Goal: Register for event/course

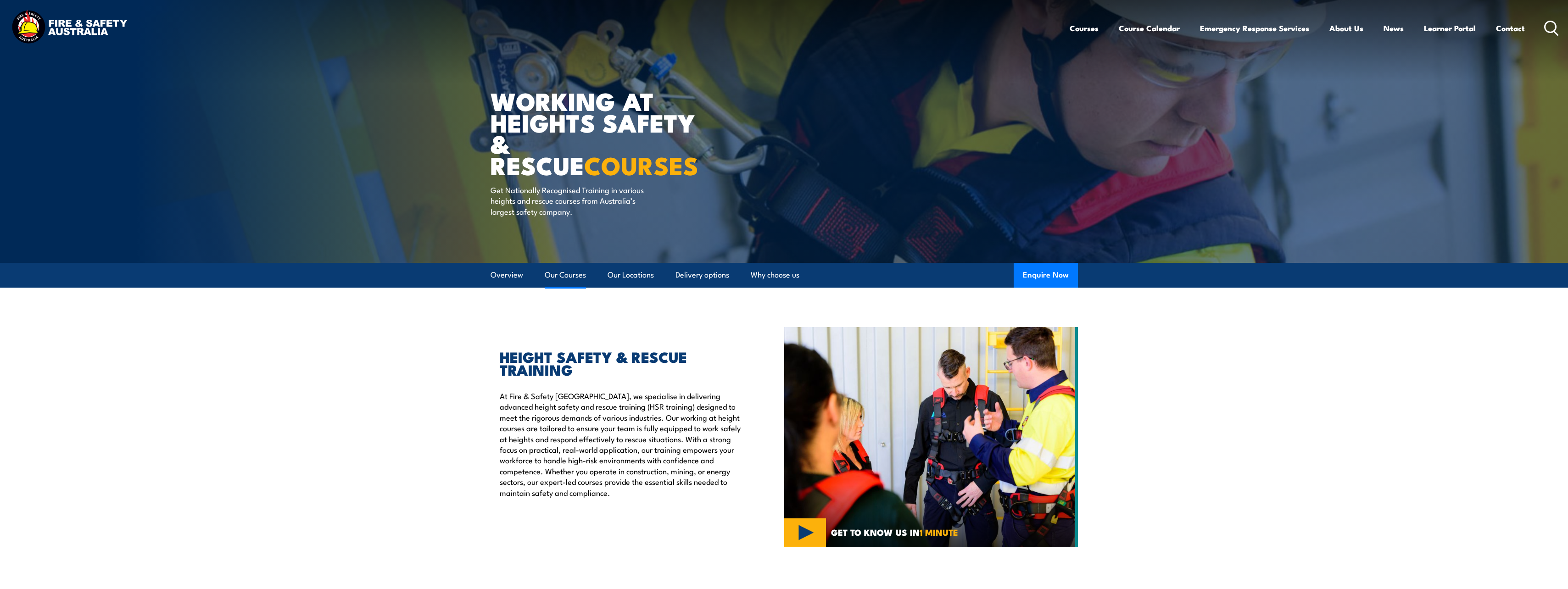
click at [569, 275] on link "Our Courses" at bounding box center [565, 275] width 41 height 25
click at [1145, 31] on link "Course Calendar" at bounding box center [1149, 28] width 61 height 25
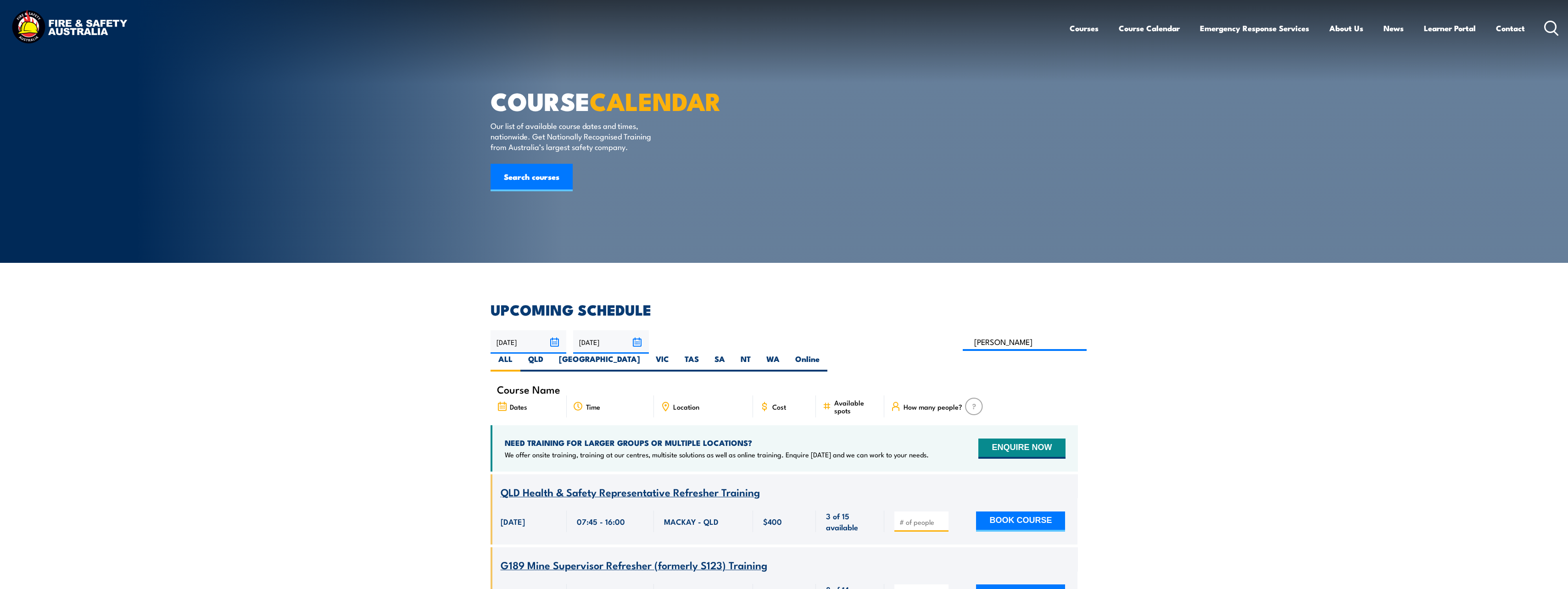
type input "Fire Warden Training"
click at [551, 354] on label "QLD" at bounding box center [535, 362] width 31 height 18
click at [549, 354] on input "QLD" at bounding box center [546, 357] width 6 height 6
radio input "true"
click at [828, 354] on label "Online" at bounding box center [807, 362] width 40 height 18
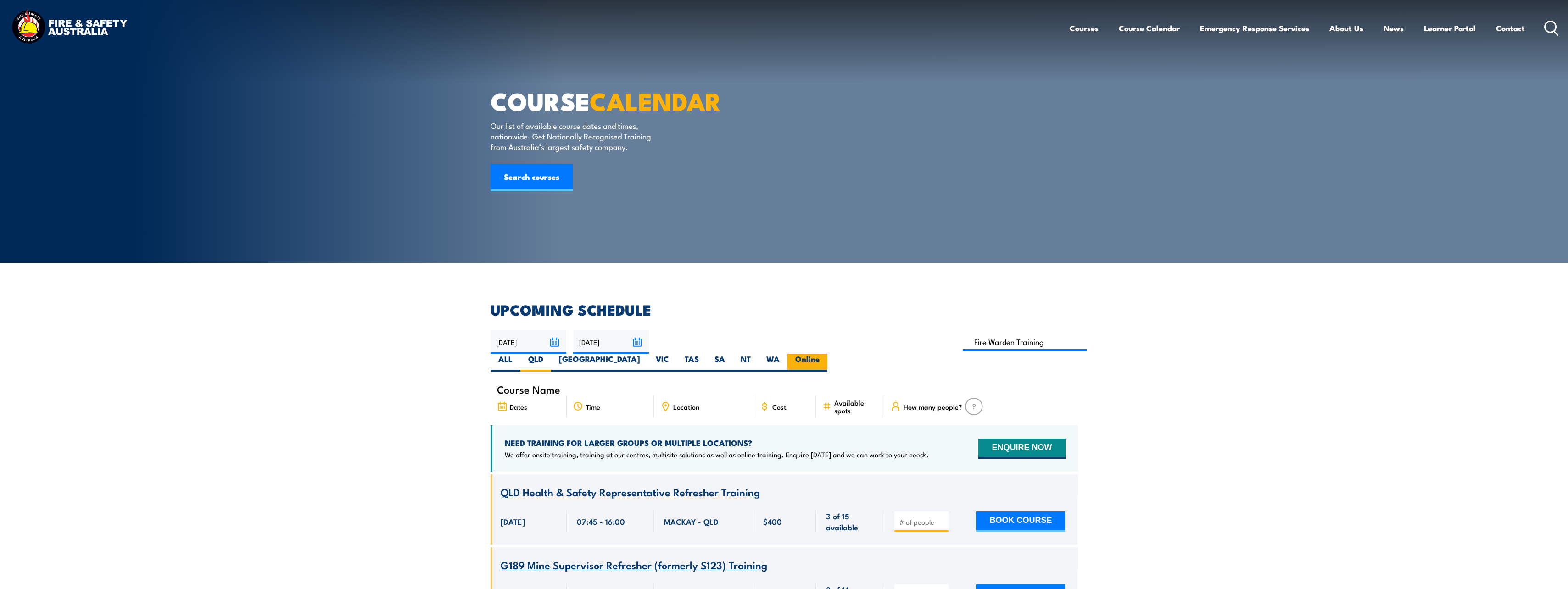
click at [825, 354] on input "Online" at bounding box center [823, 357] width 6 height 6
radio input "true"
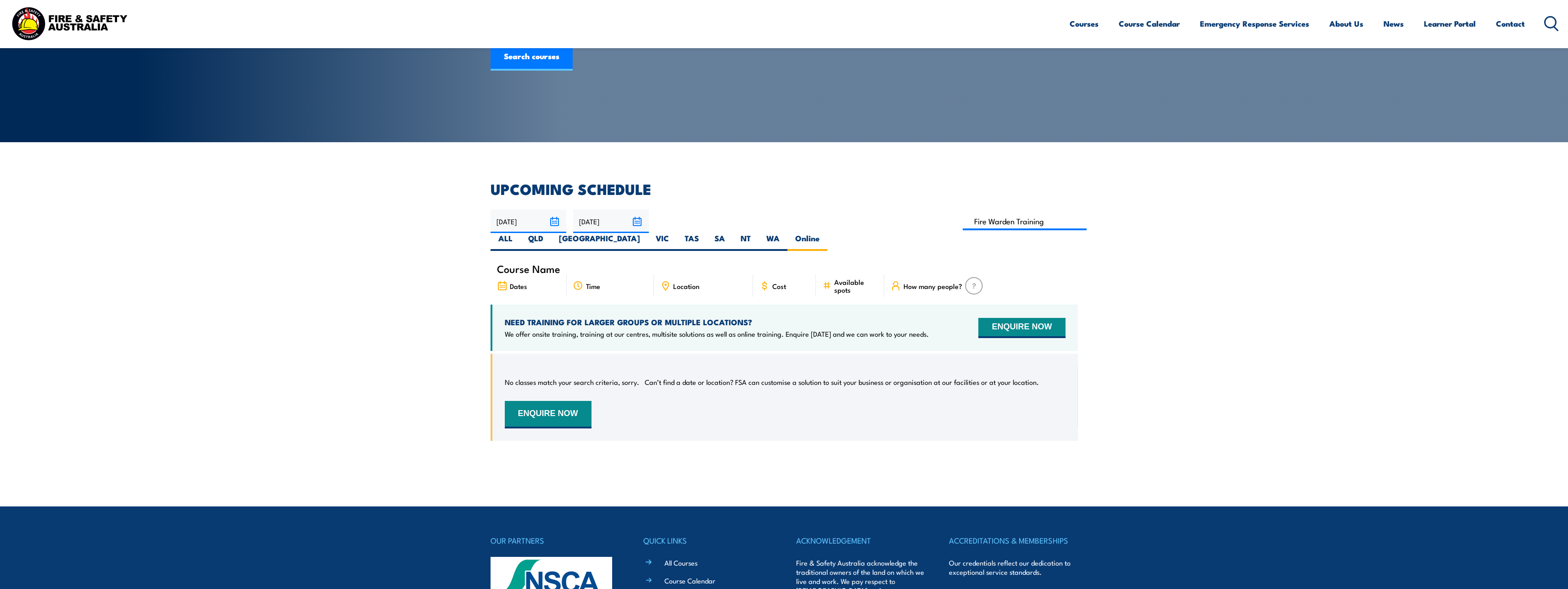
scroll to position [119, 0]
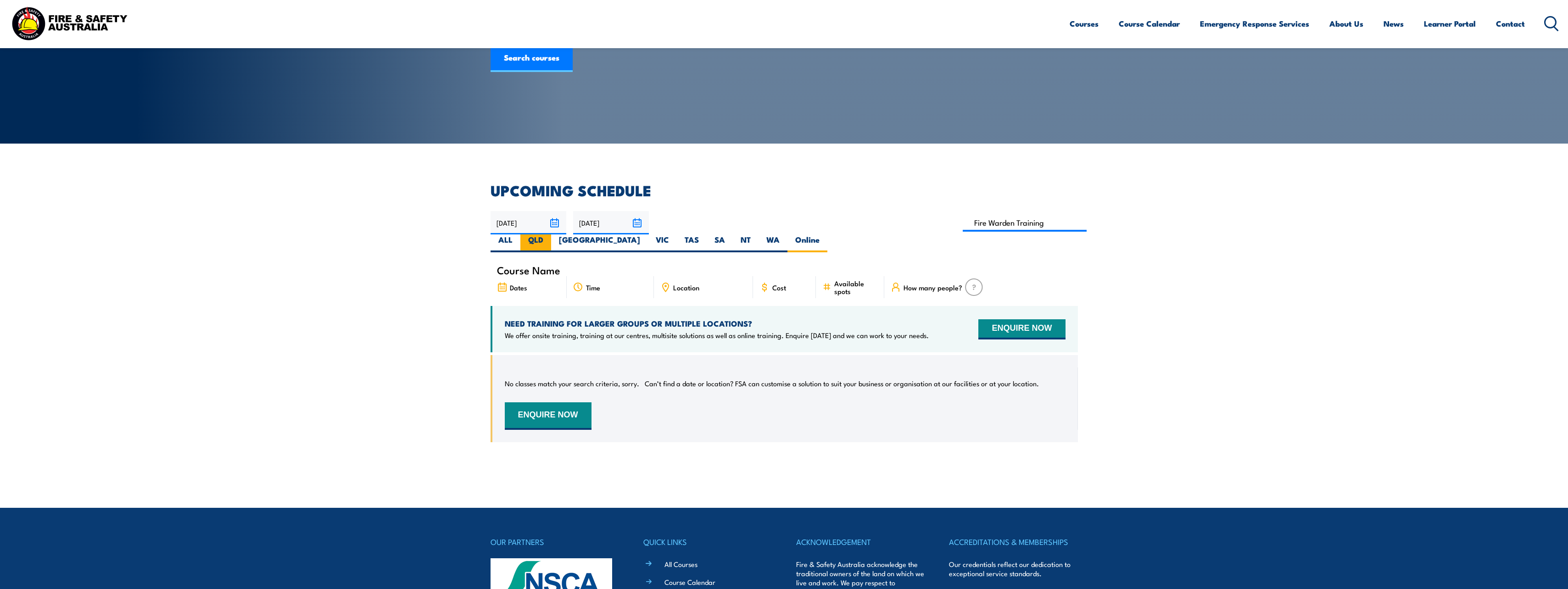
click at [551, 235] on label "QLD" at bounding box center [535, 243] width 31 height 18
click at [549, 235] on input "QLD" at bounding box center [546, 238] width 6 height 6
radio input "true"
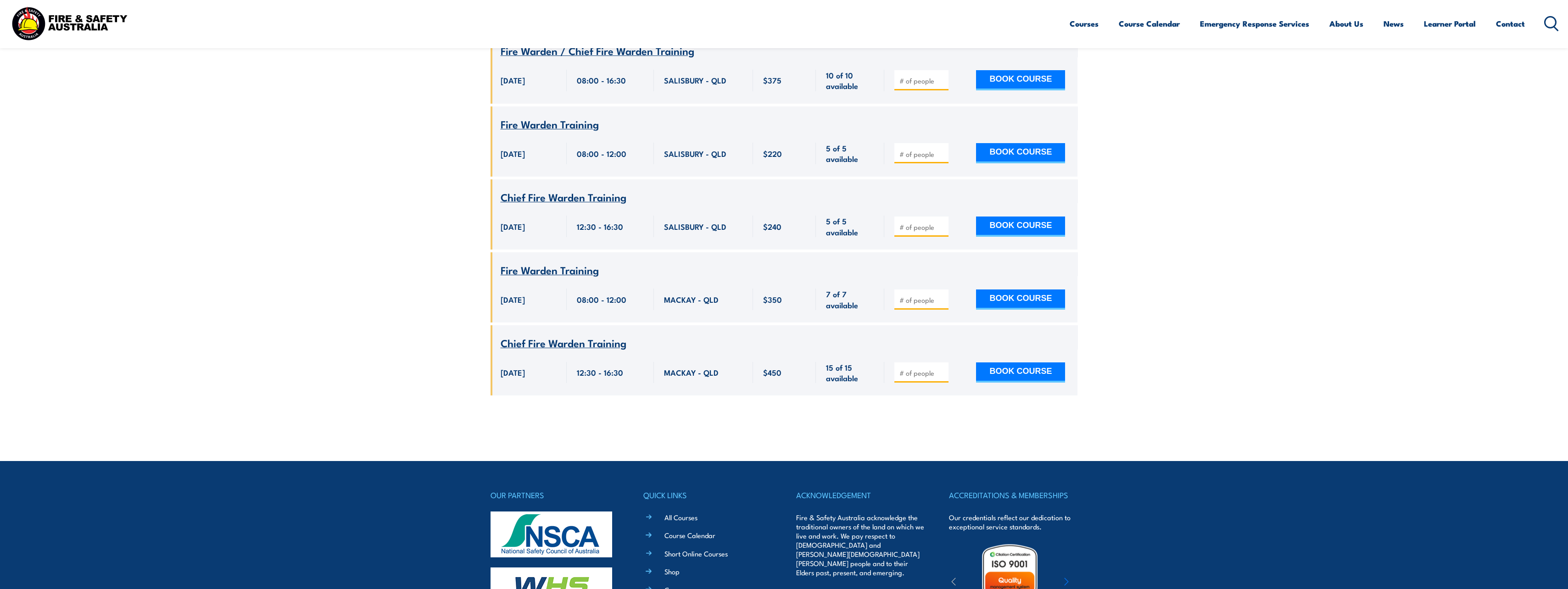
scroll to position [1542, 0]
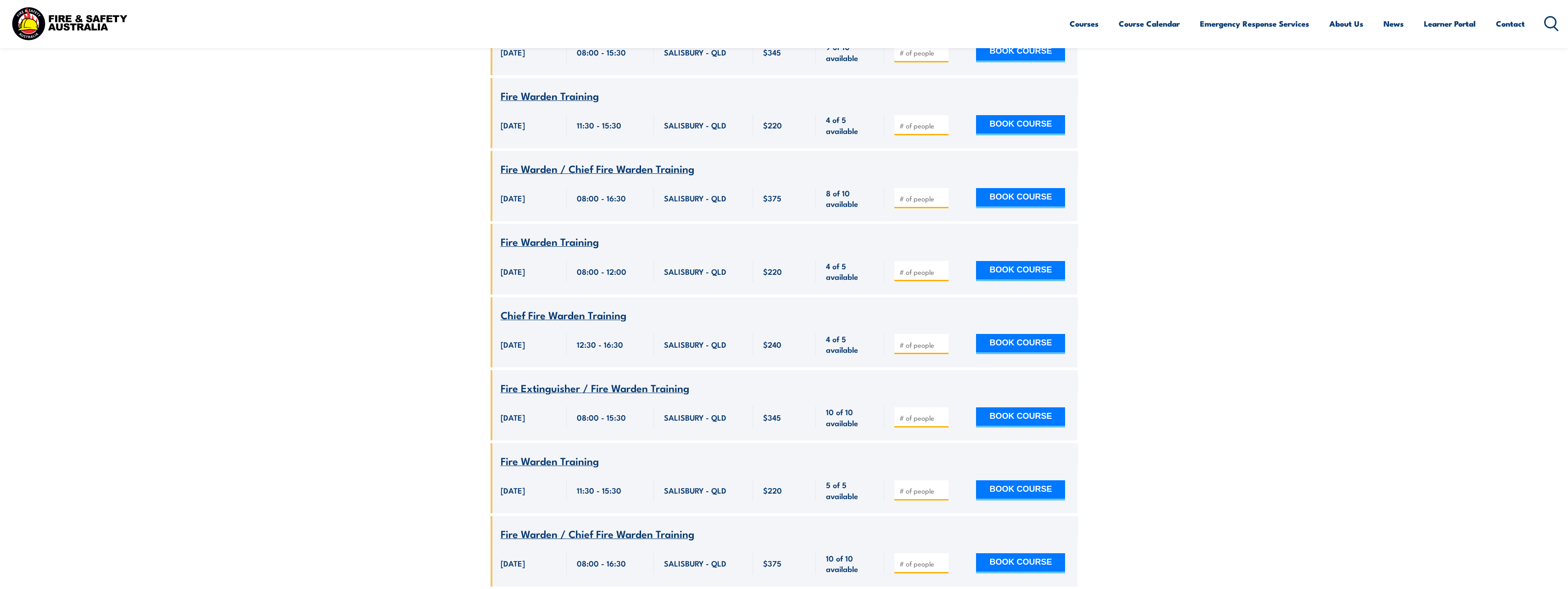
scroll to position [899, 0]
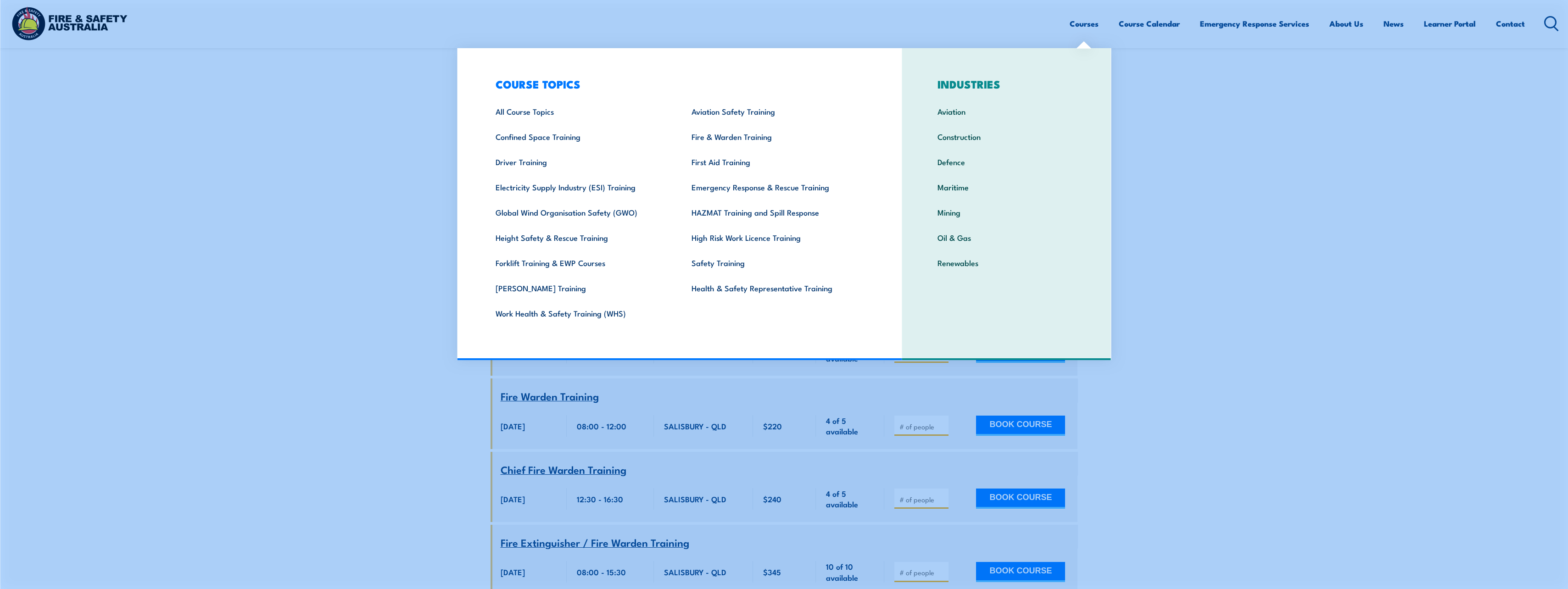
click at [1081, 22] on link "Courses" at bounding box center [1084, 23] width 29 height 25
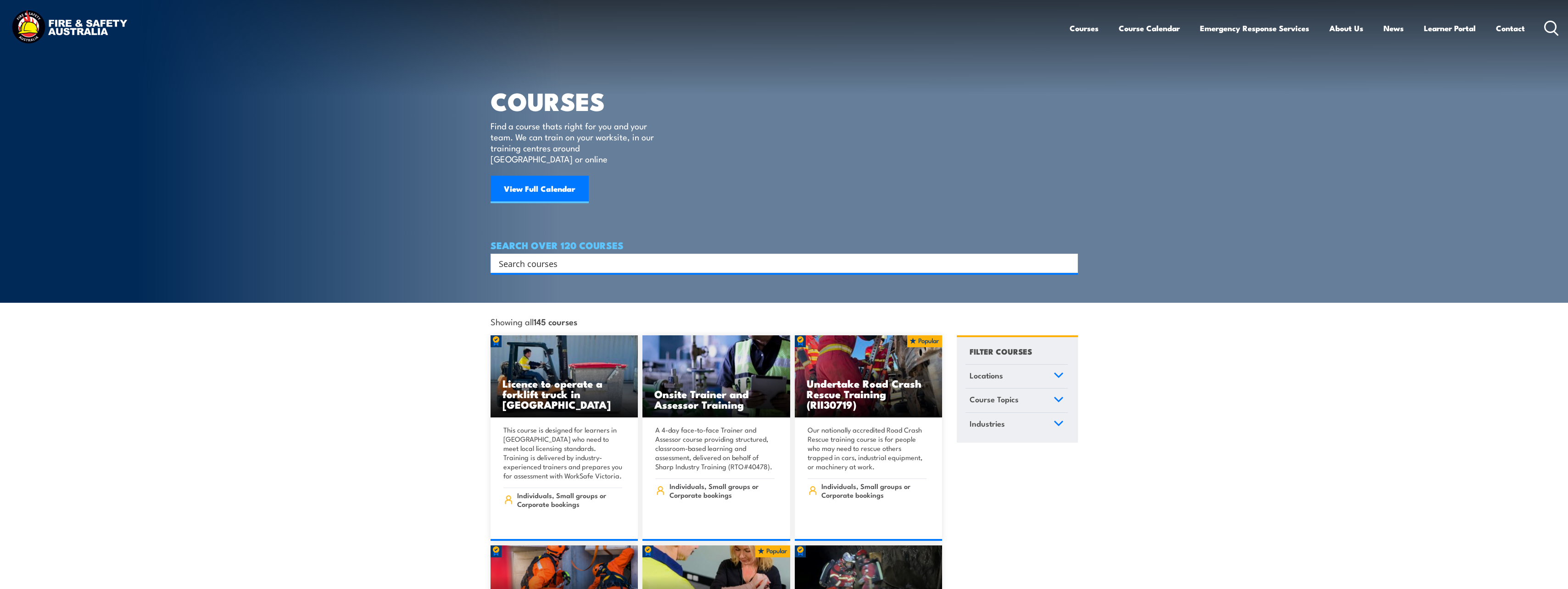
click at [553, 257] on input "Search input" at bounding box center [778, 263] width 559 height 13
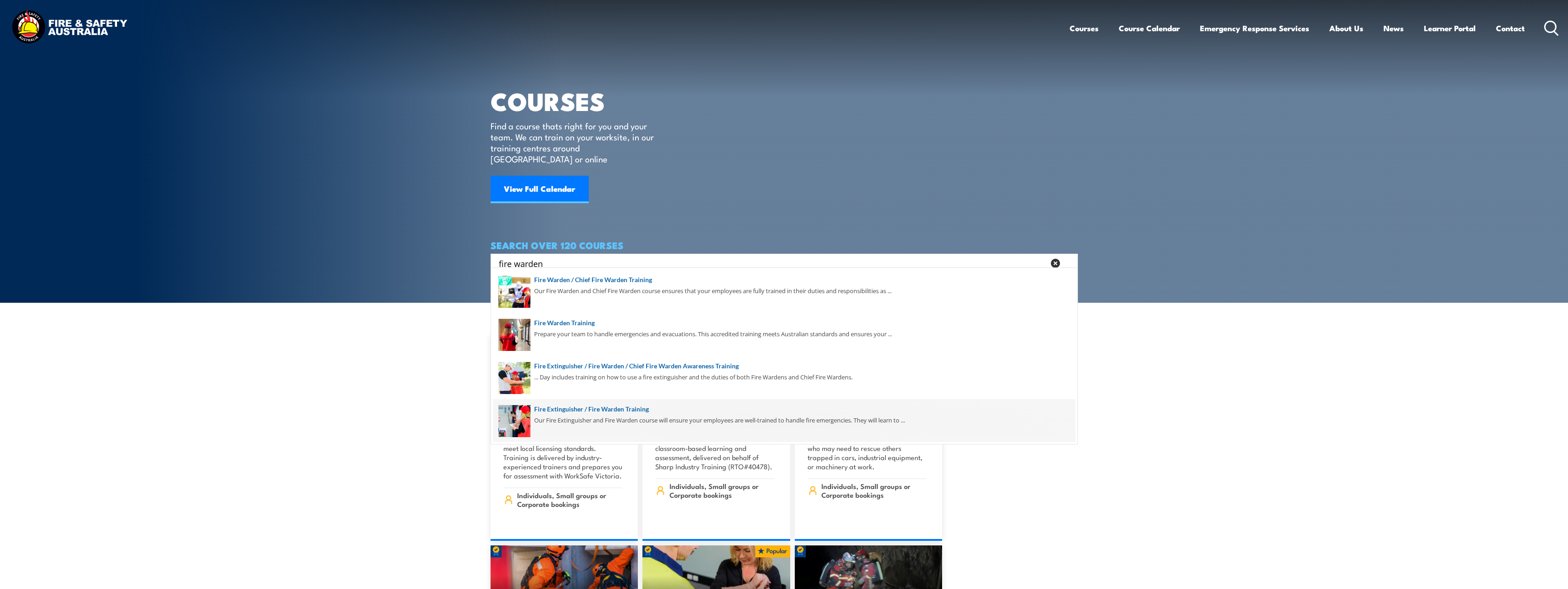
type input "fire warden"
click at [583, 413] on span at bounding box center [784, 421] width 582 height 43
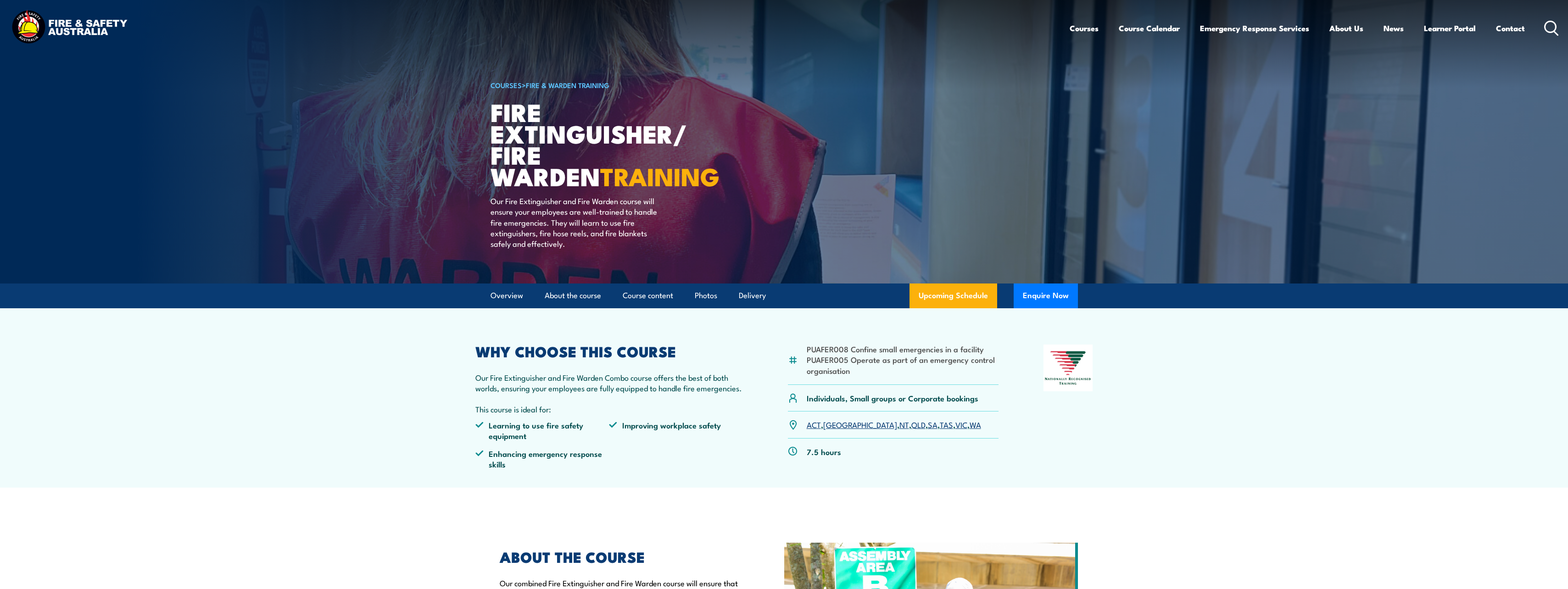
click at [911, 427] on link "QLD" at bounding box center [918, 424] width 14 height 11
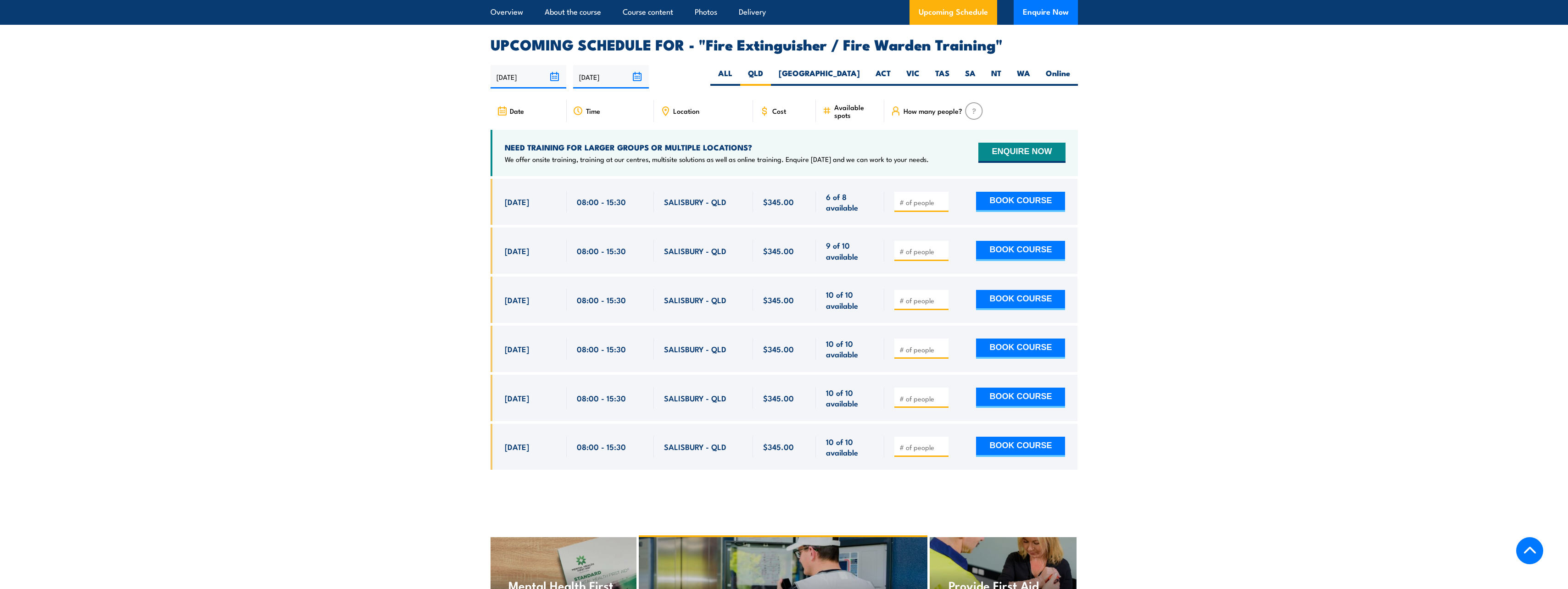
scroll to position [1461, 0]
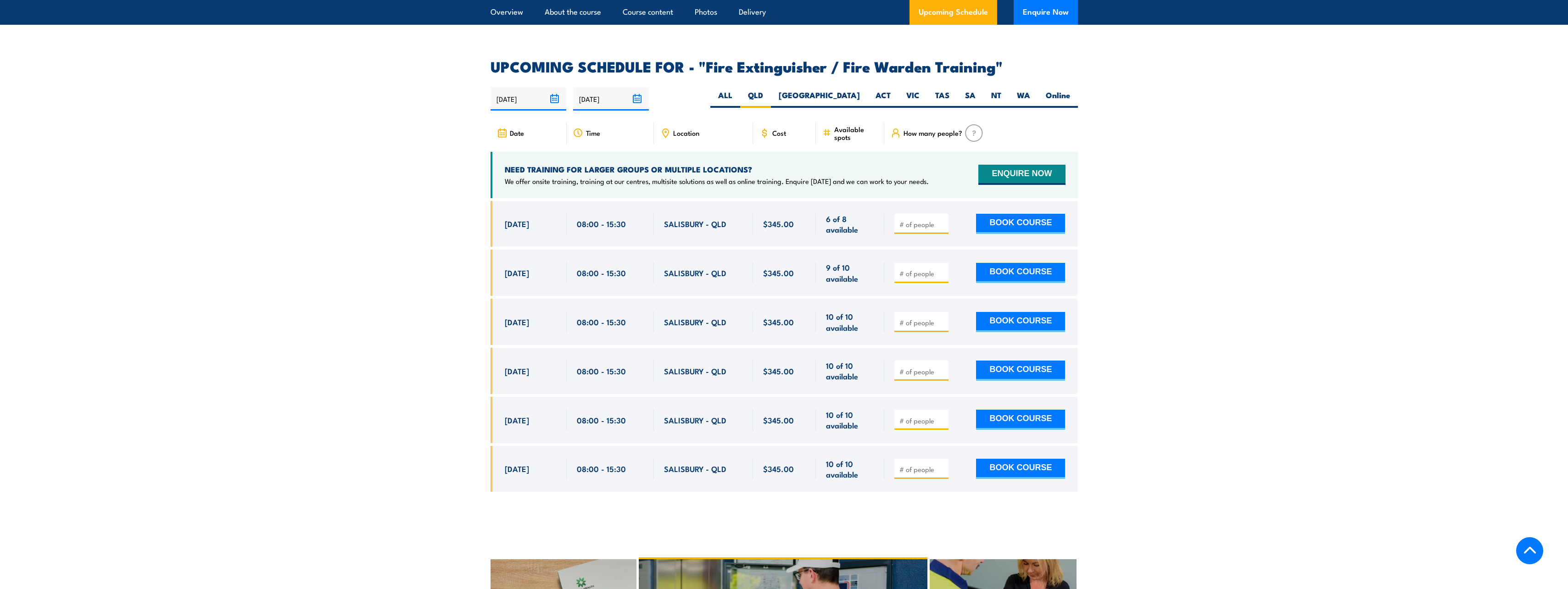
click at [391, 127] on section "UPCOMING SCHEDULE FOR - "Fire Extinguisher / Fire Warden Training" 18/09/2025 1…" at bounding box center [784, 282] width 1568 height 446
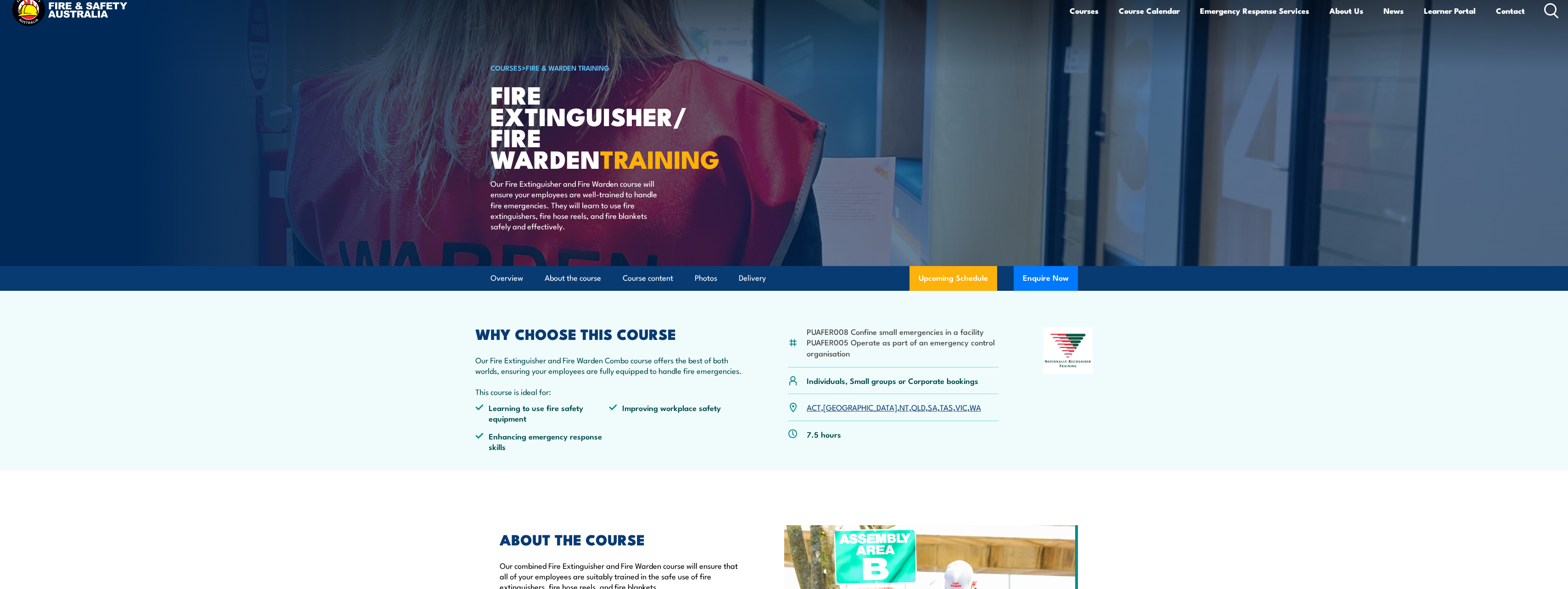
scroll to position [0, 0]
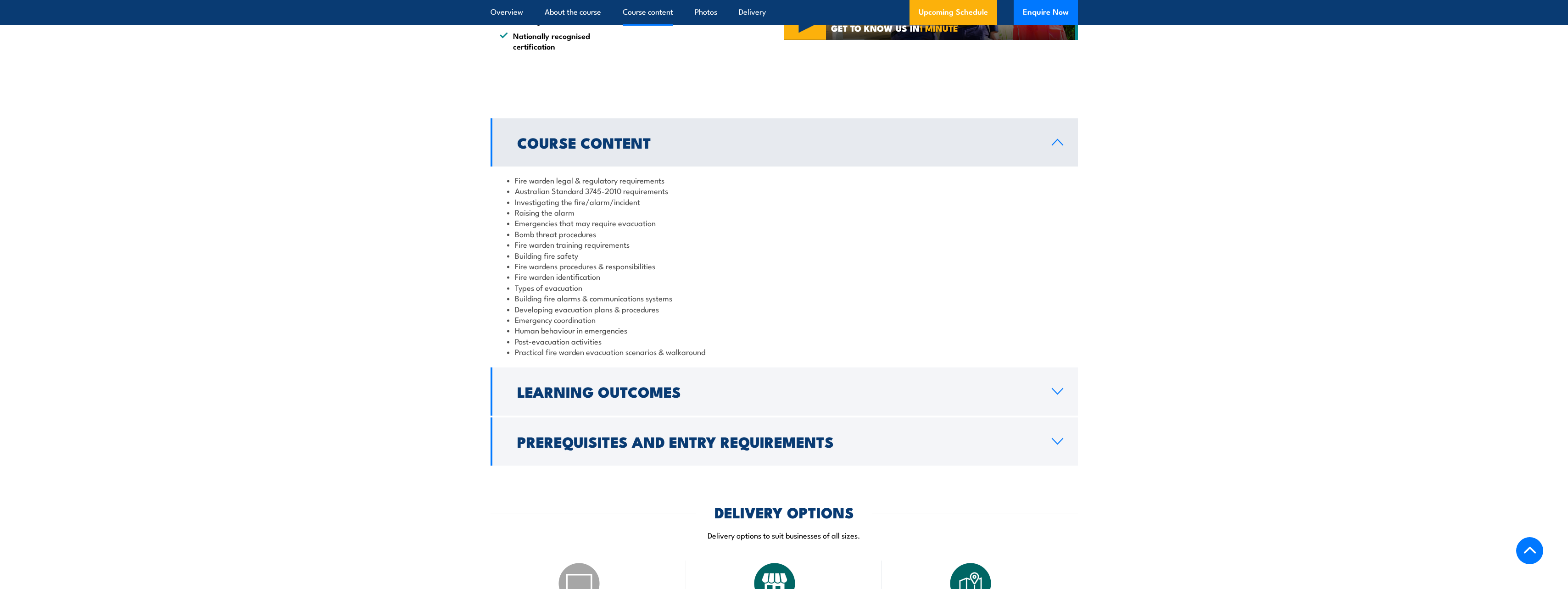
scroll to position [918, 0]
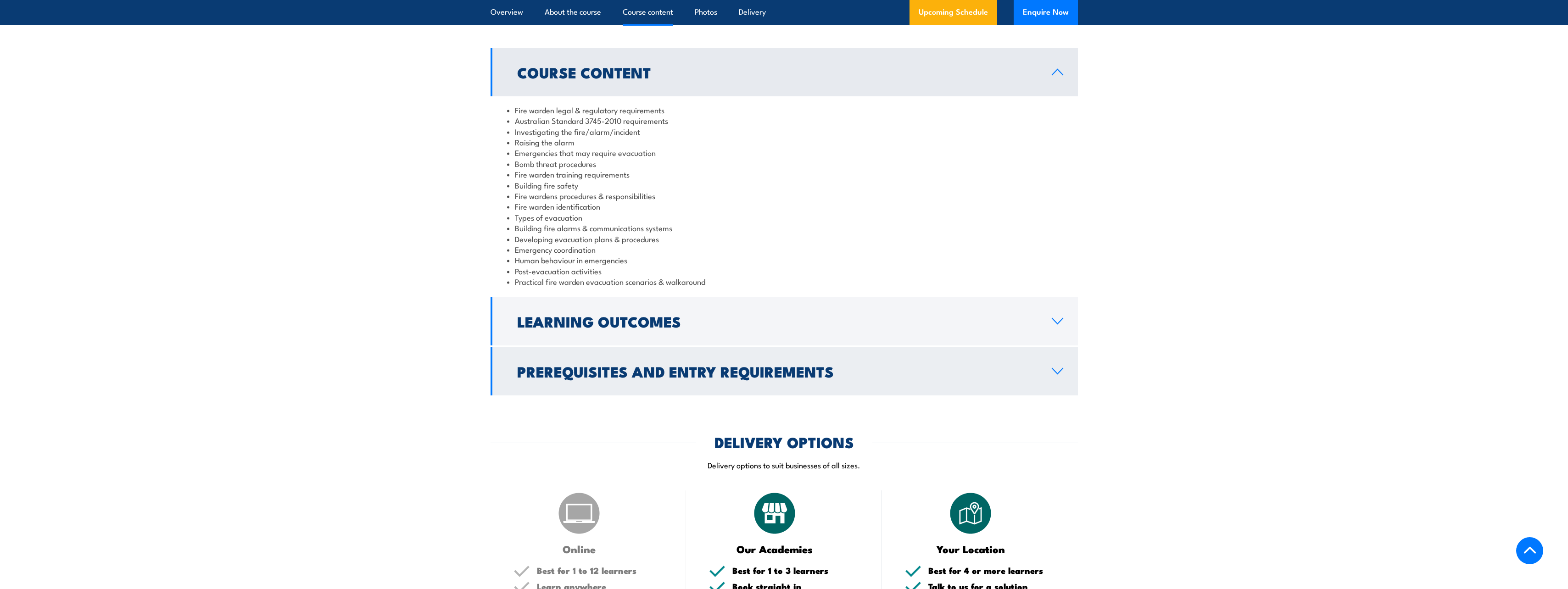
click at [627, 323] on h2 "Learning Outcomes" at bounding box center [777, 321] width 520 height 13
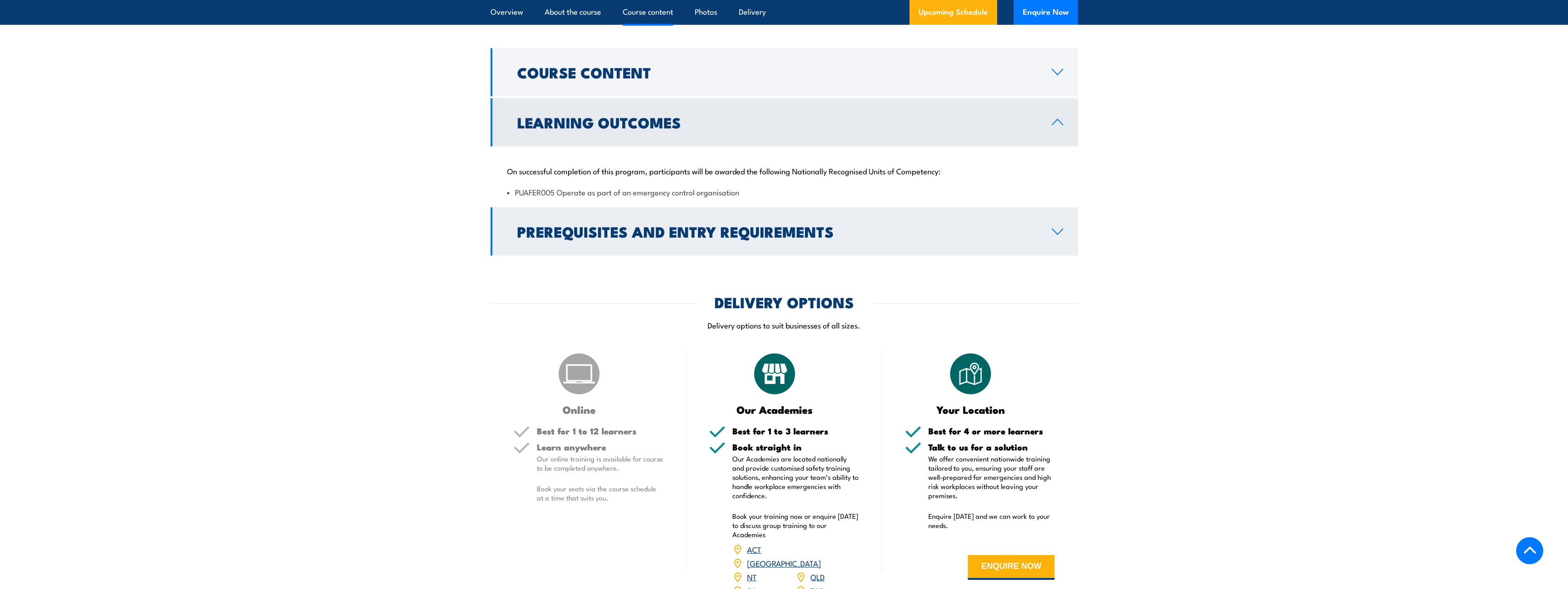
click at [622, 229] on h2 "Prerequisites and Entry Requirements" at bounding box center [777, 231] width 520 height 13
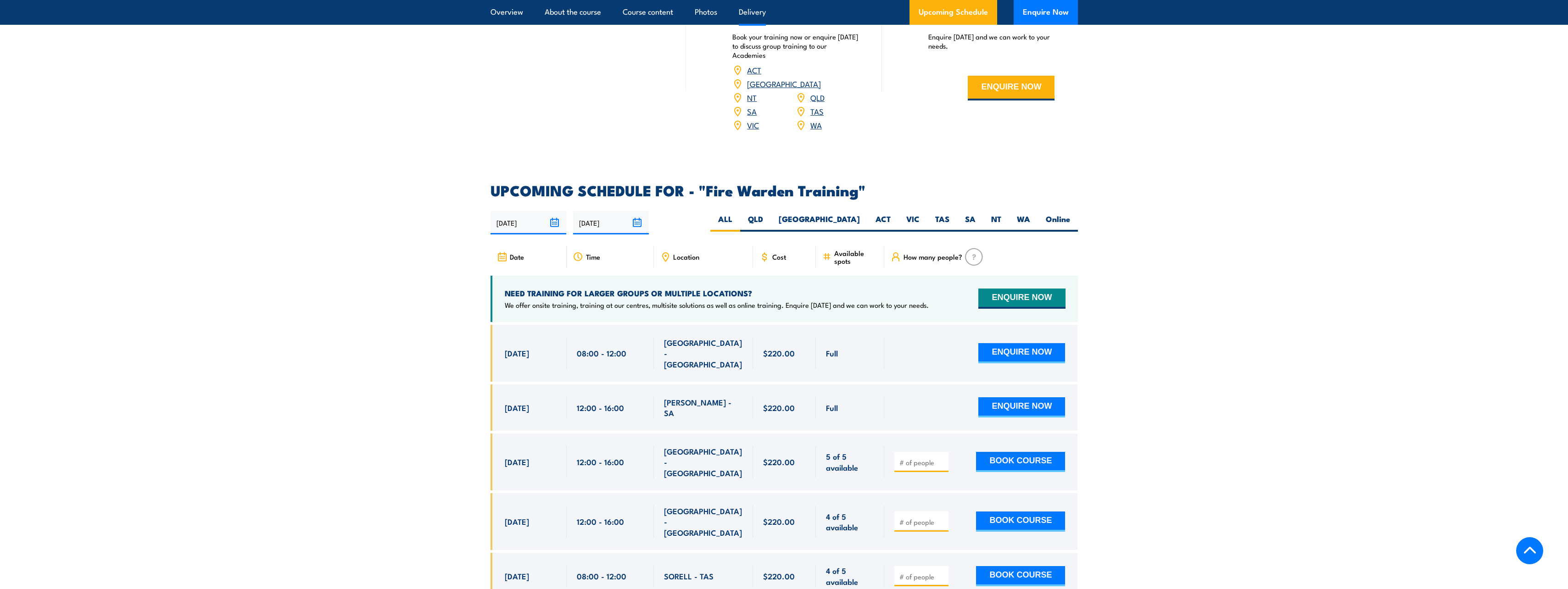
scroll to position [1422, 0]
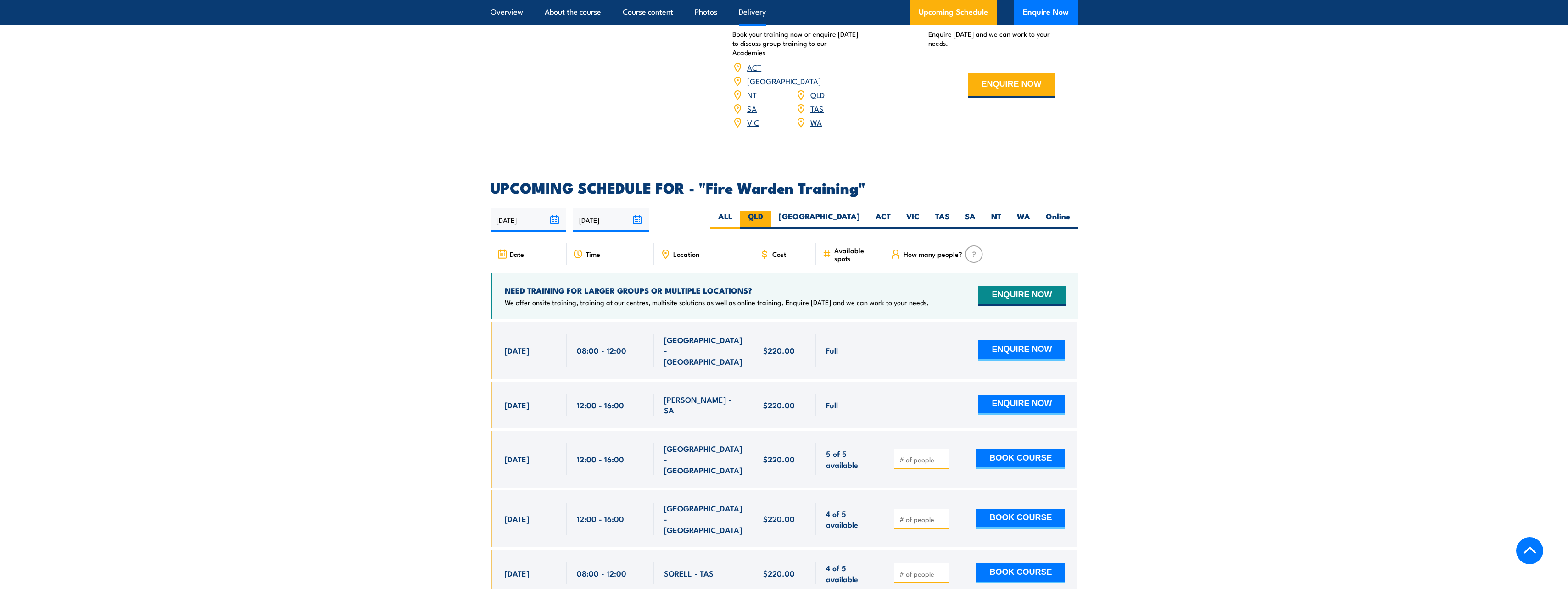
click at [771, 211] on label "QLD" at bounding box center [755, 220] width 31 height 18
click at [769, 211] on input "QLD" at bounding box center [766, 214] width 6 height 6
radio input "true"
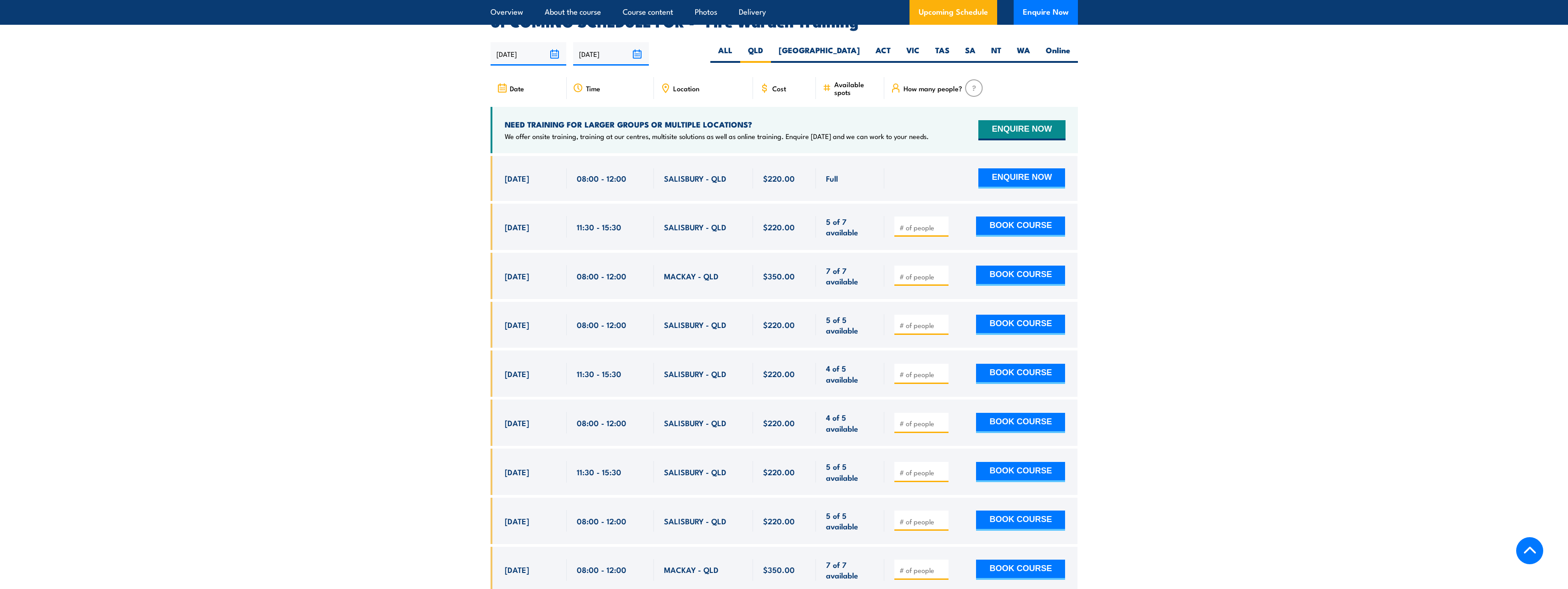
scroll to position [1706, 0]
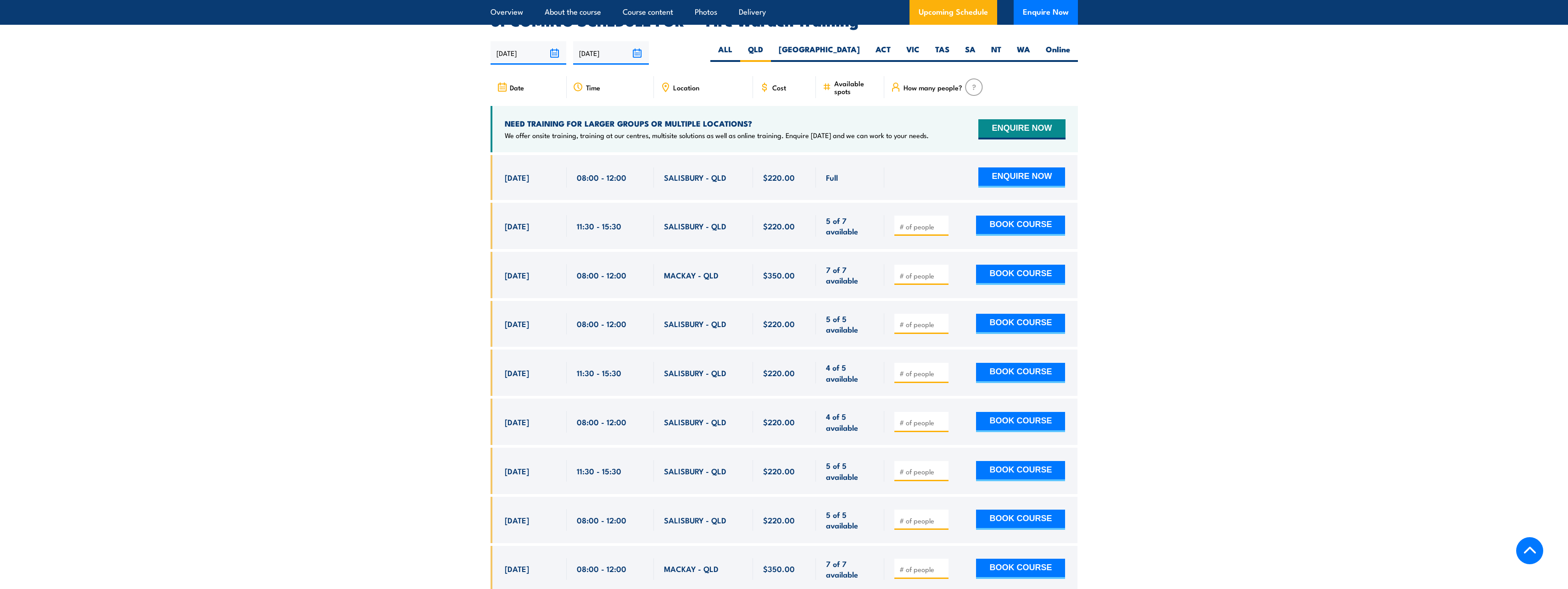
click at [705, 172] on span "SALISBURY - QLD" at bounding box center [694, 177] width 63 height 10
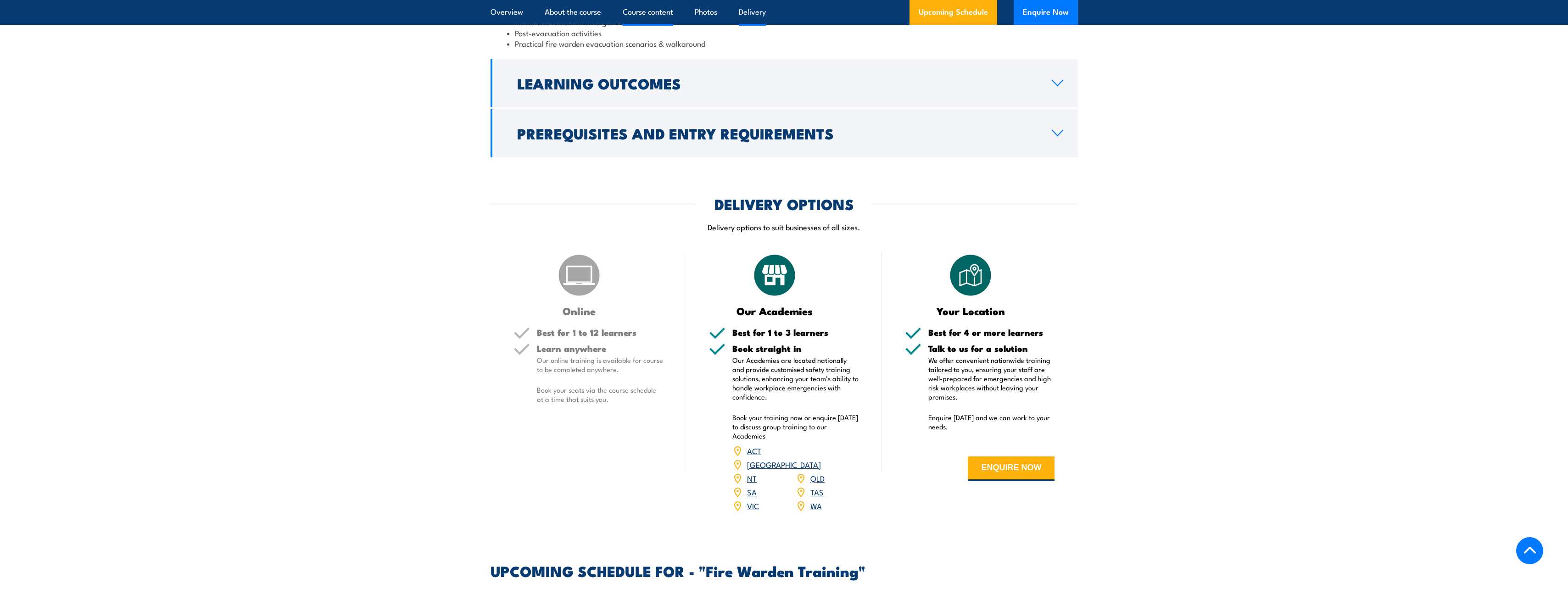
click at [752, 13] on link "Delivery" at bounding box center [752, 12] width 27 height 25
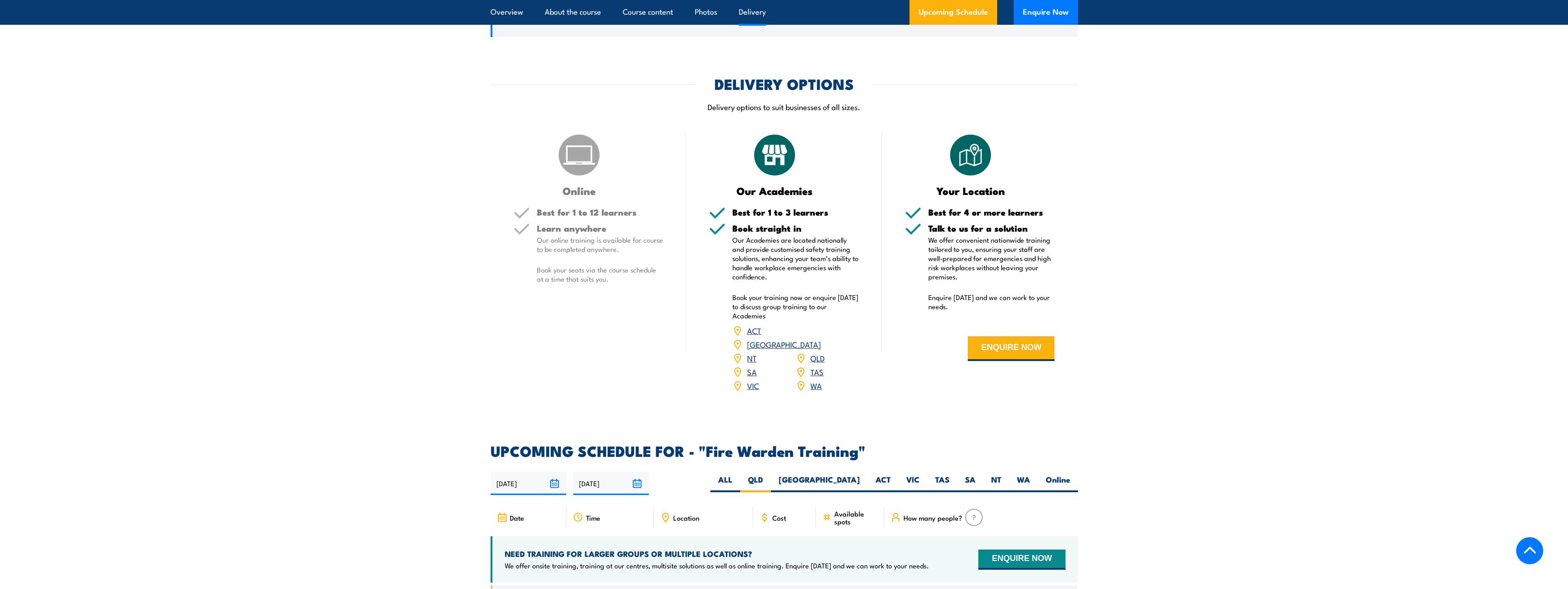
scroll to position [1296, 0]
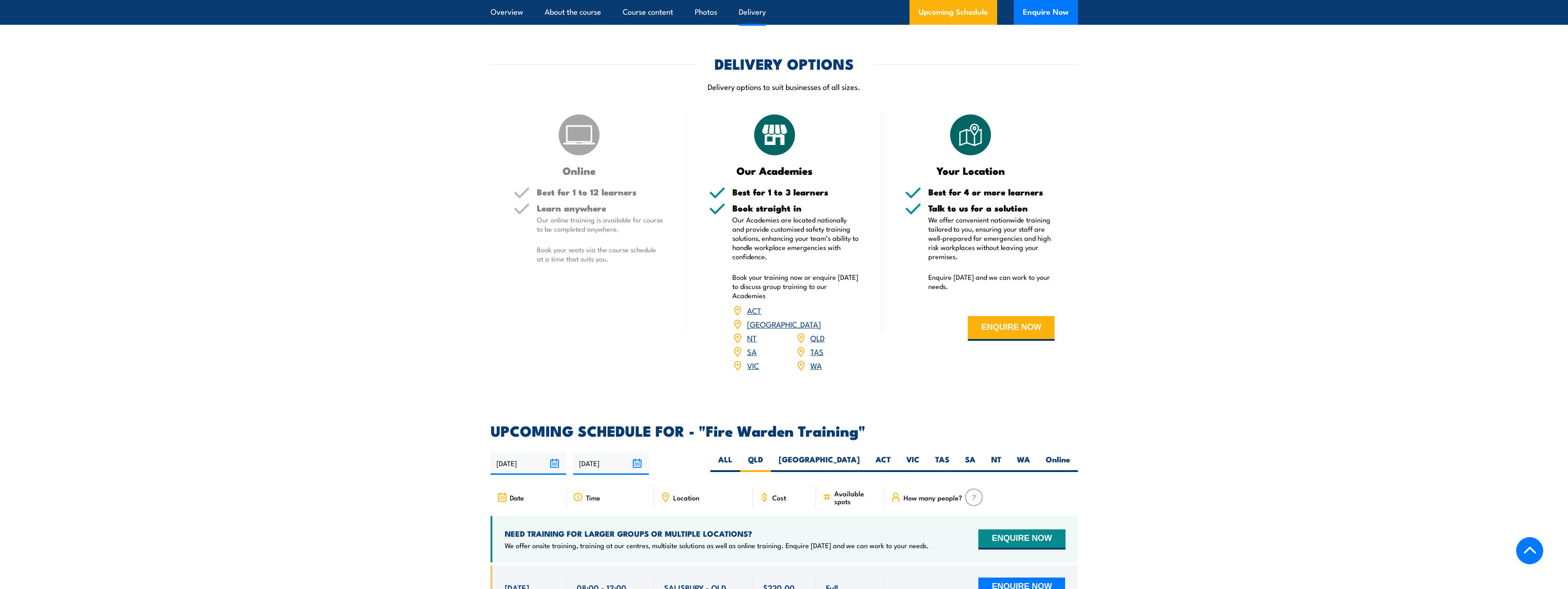
click at [818, 332] on link "QLD" at bounding box center [817, 338] width 14 height 11
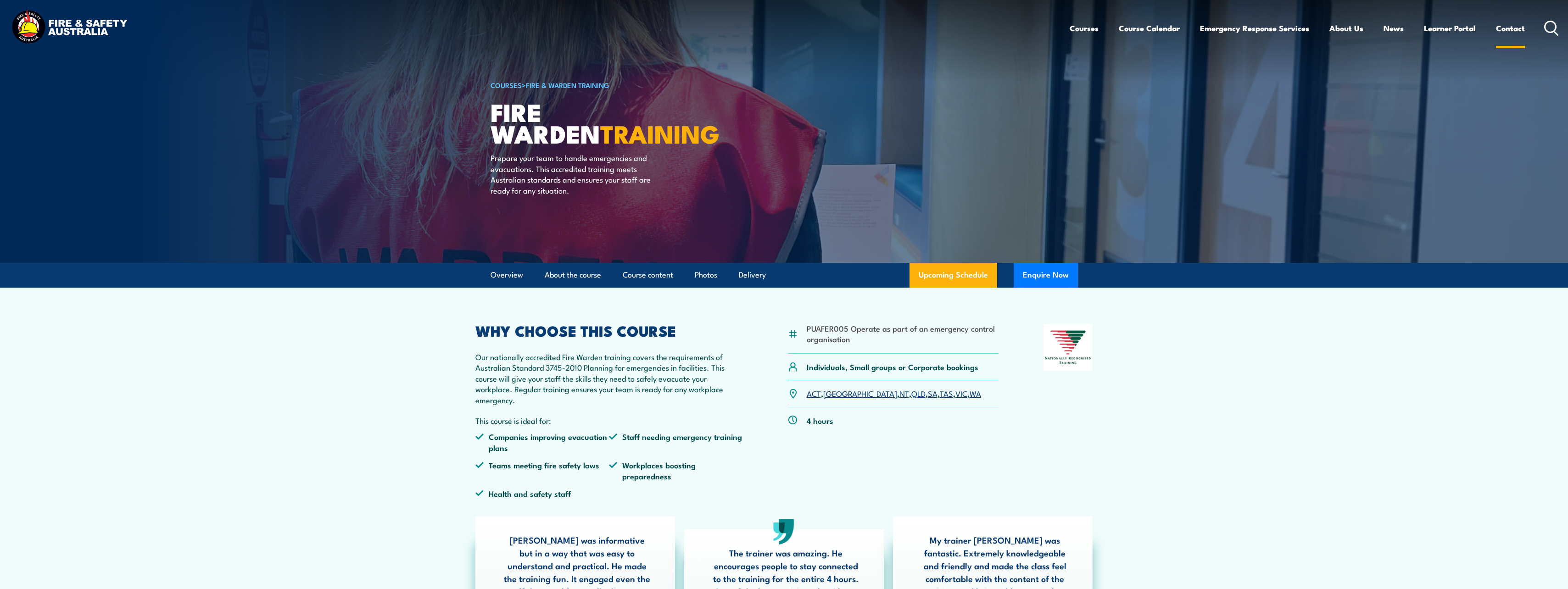
click at [1509, 27] on link "Contact" at bounding box center [1510, 28] width 29 height 25
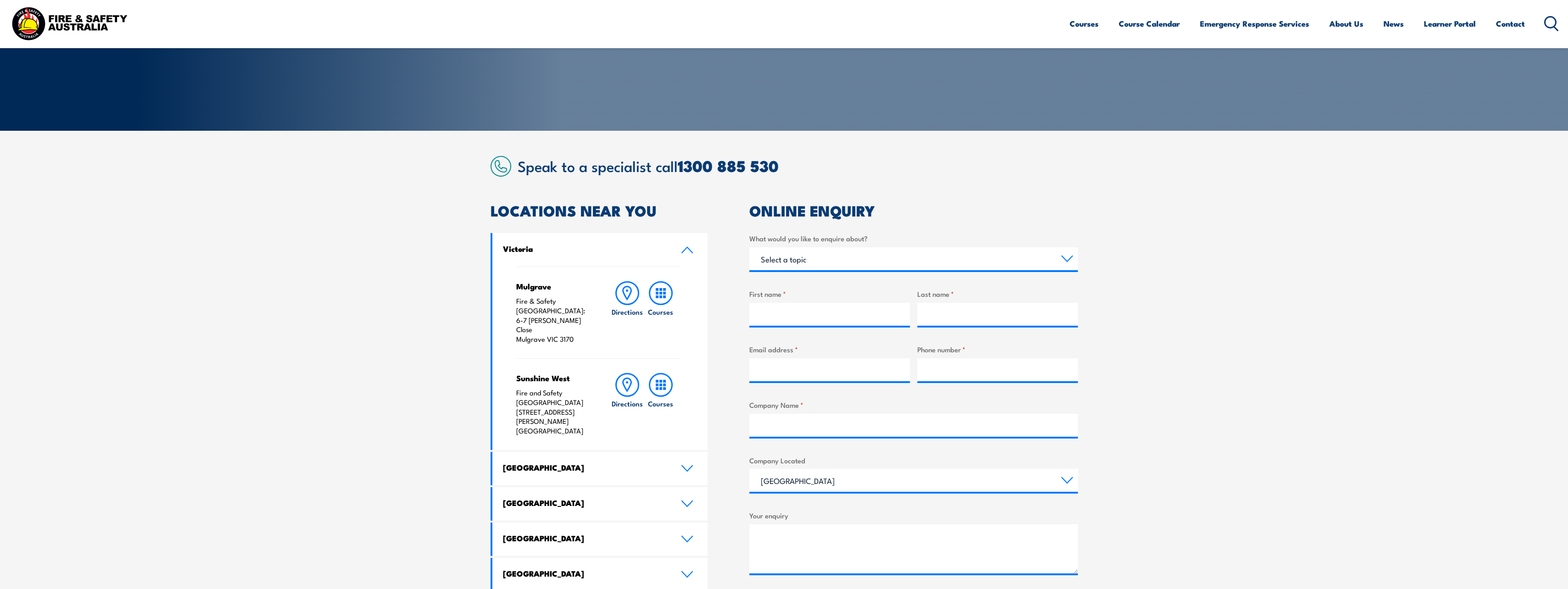
scroll to position [138, 0]
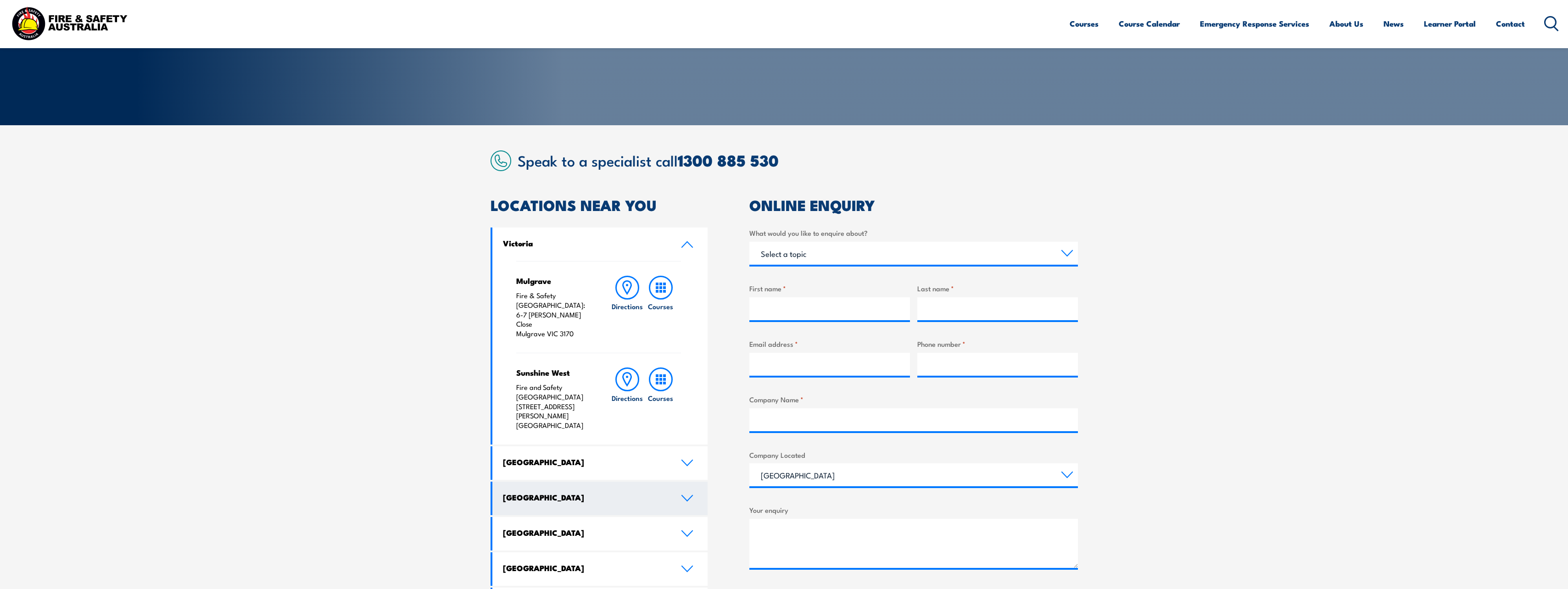
click at [685, 495] on icon at bounding box center [687, 498] width 13 height 7
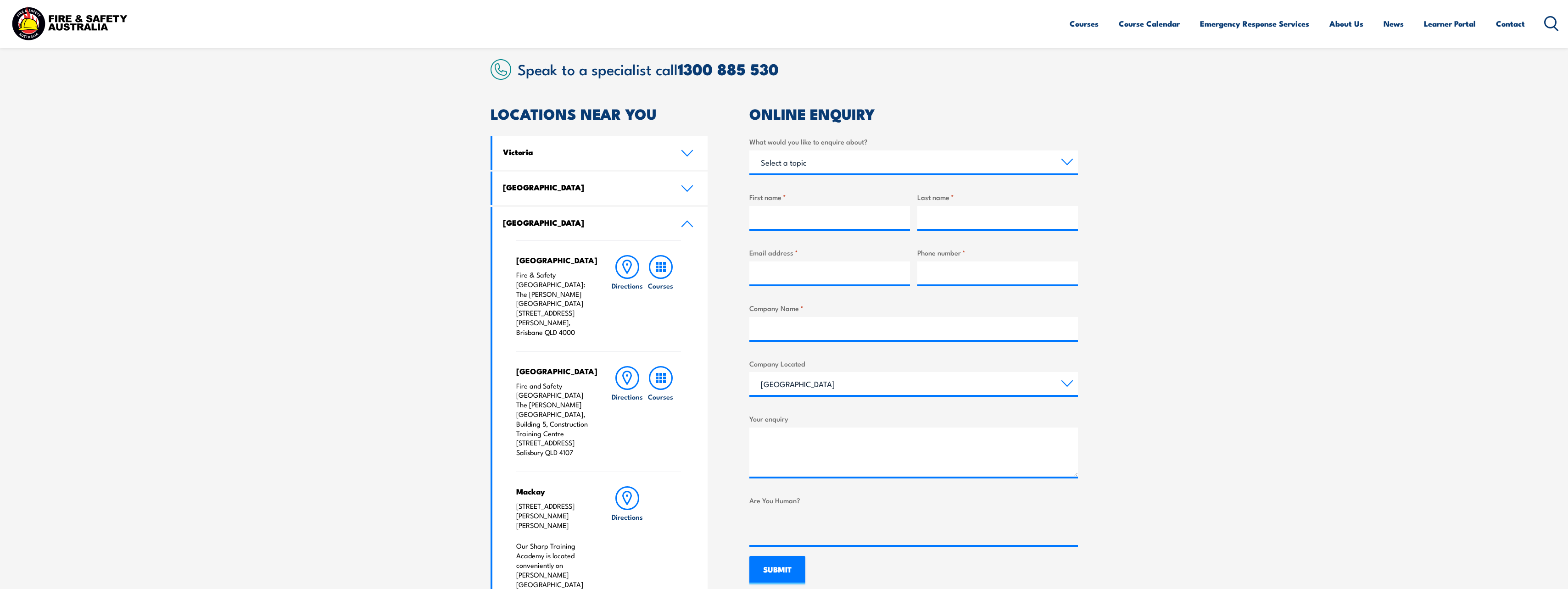
scroll to position [229, 0]
click at [626, 365] on icon at bounding box center [627, 377] width 24 height 24
